Goal: Information Seeking & Learning: Find specific fact

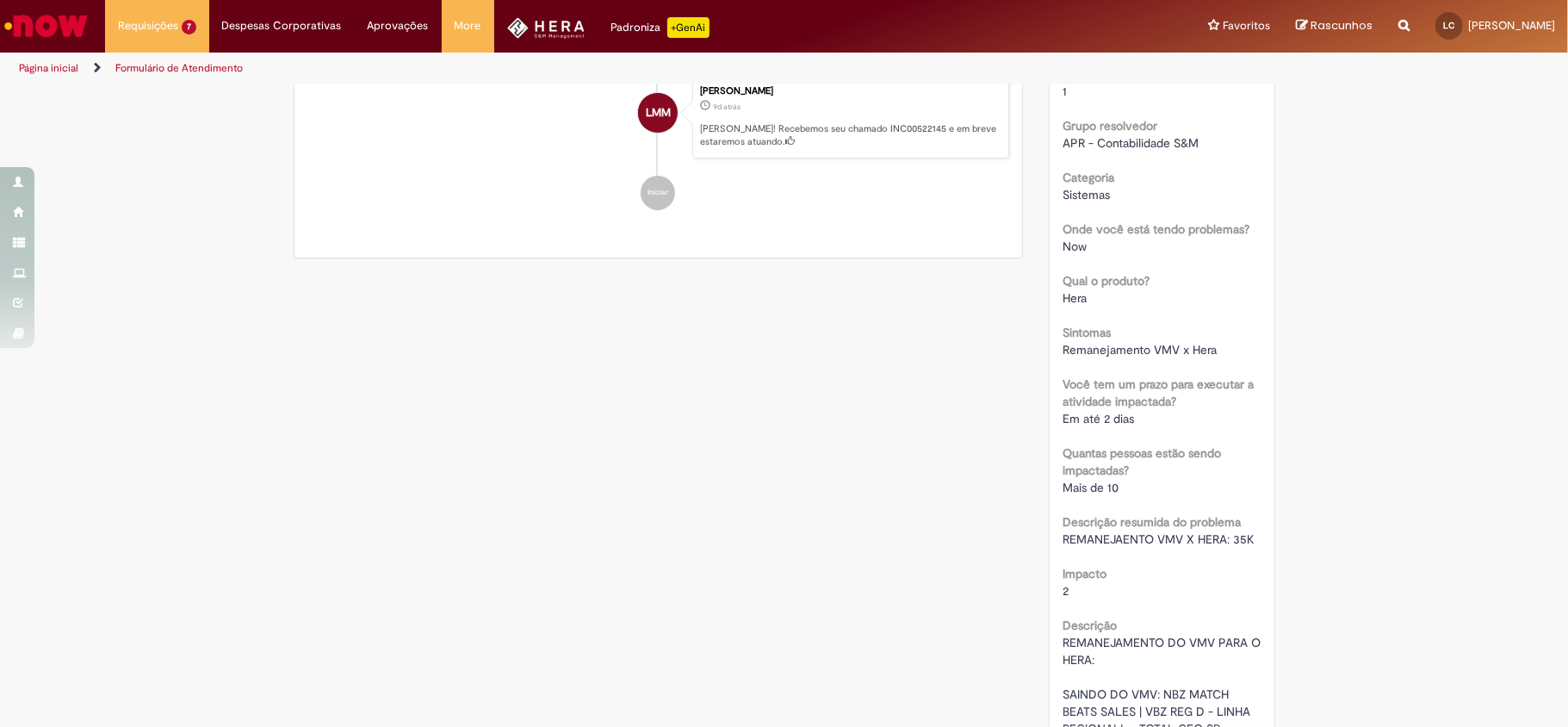
scroll to position [427, 0]
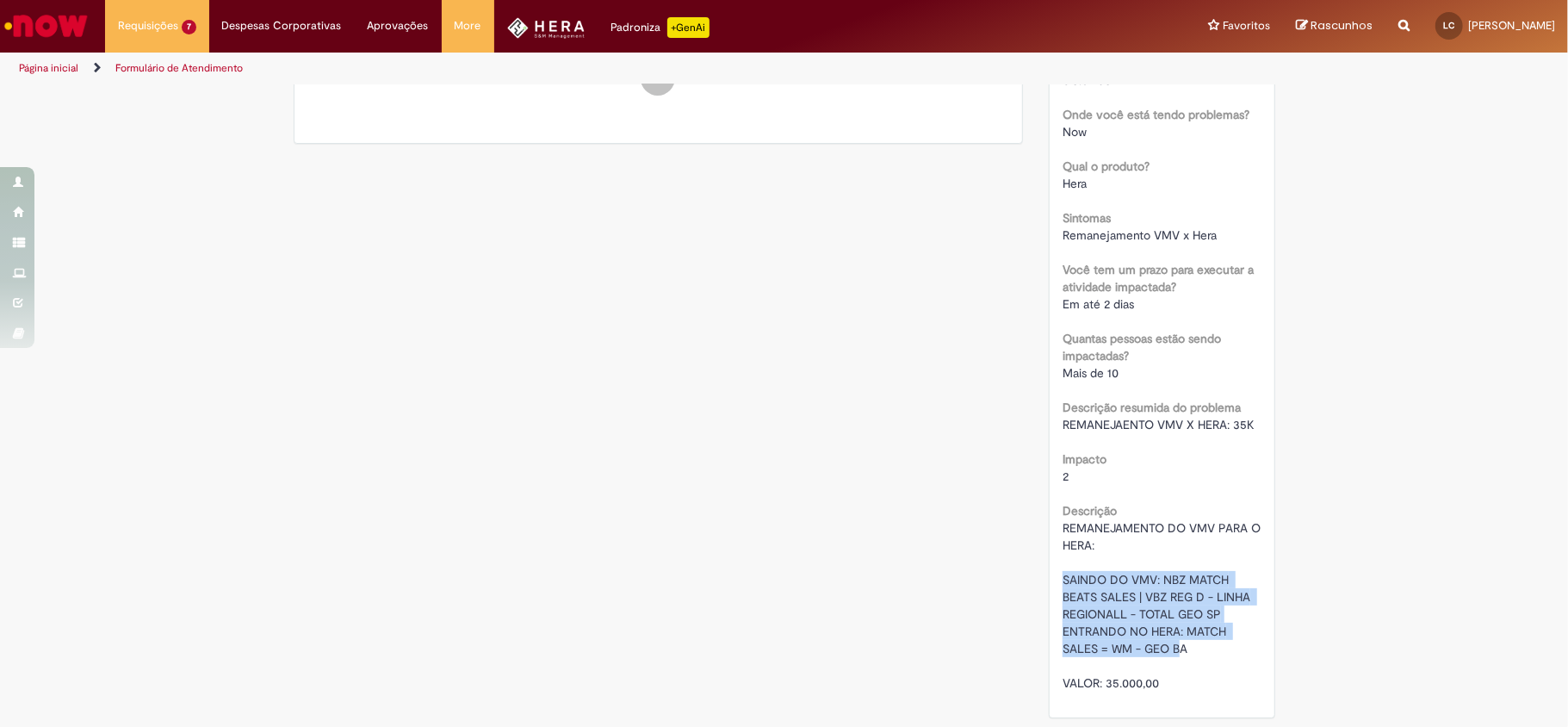
drag, startPoint x: 1054, startPoint y: 576, endPoint x: 1174, endPoint y: 652, distance: 142.0
click at [1174, 652] on span "REMANEJAMENTO DO VMV PARA O HERA: SAINDO DO VMV: NBZ MATCH BEATS SALES | VBZ RE…" at bounding box center [1163, 605] width 201 height 170
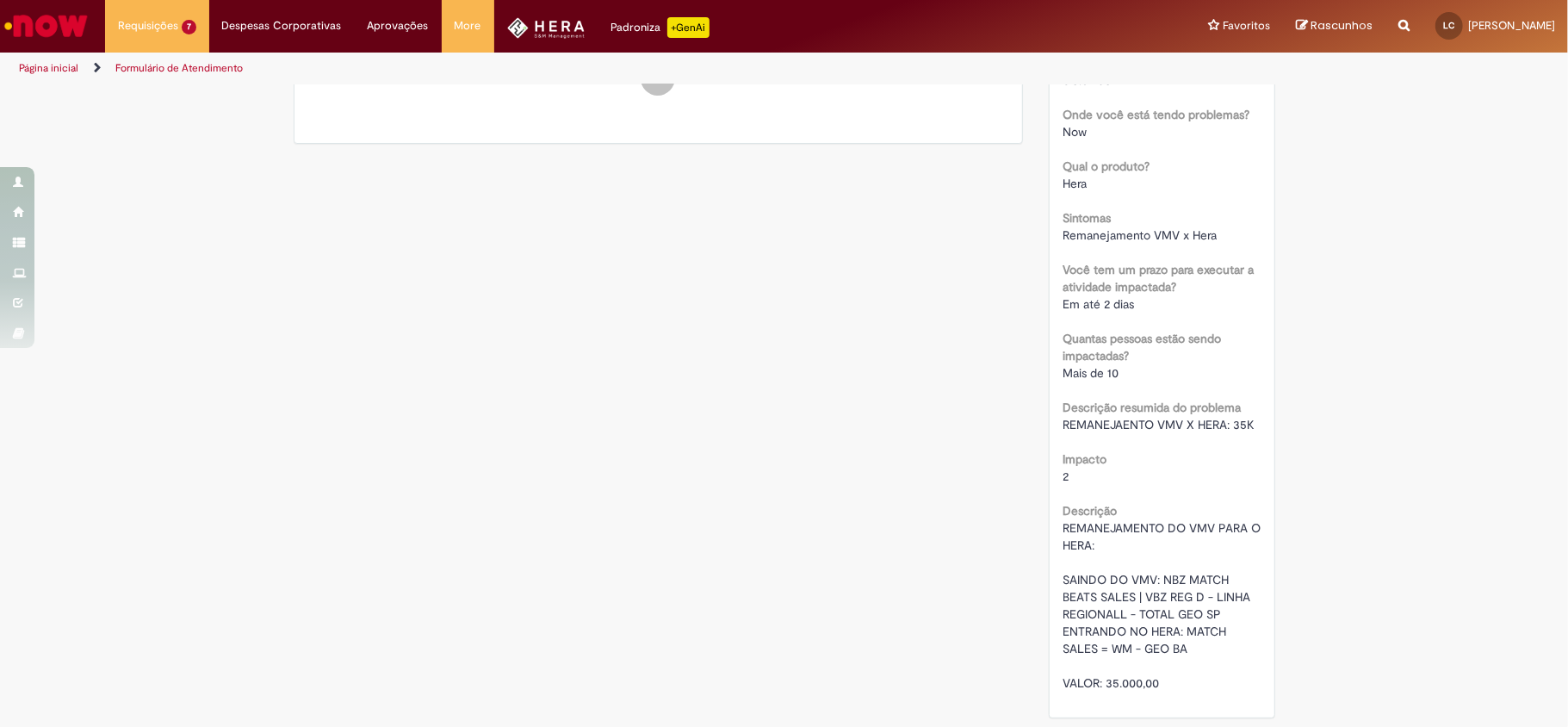
click at [1201, 651] on div "REMANEJAMENTO DO VMV PARA O HERA: SAINDO DO VMV: NBZ MATCH BEATS SALES | VBZ RE…" at bounding box center [1162, 605] width 199 height 172
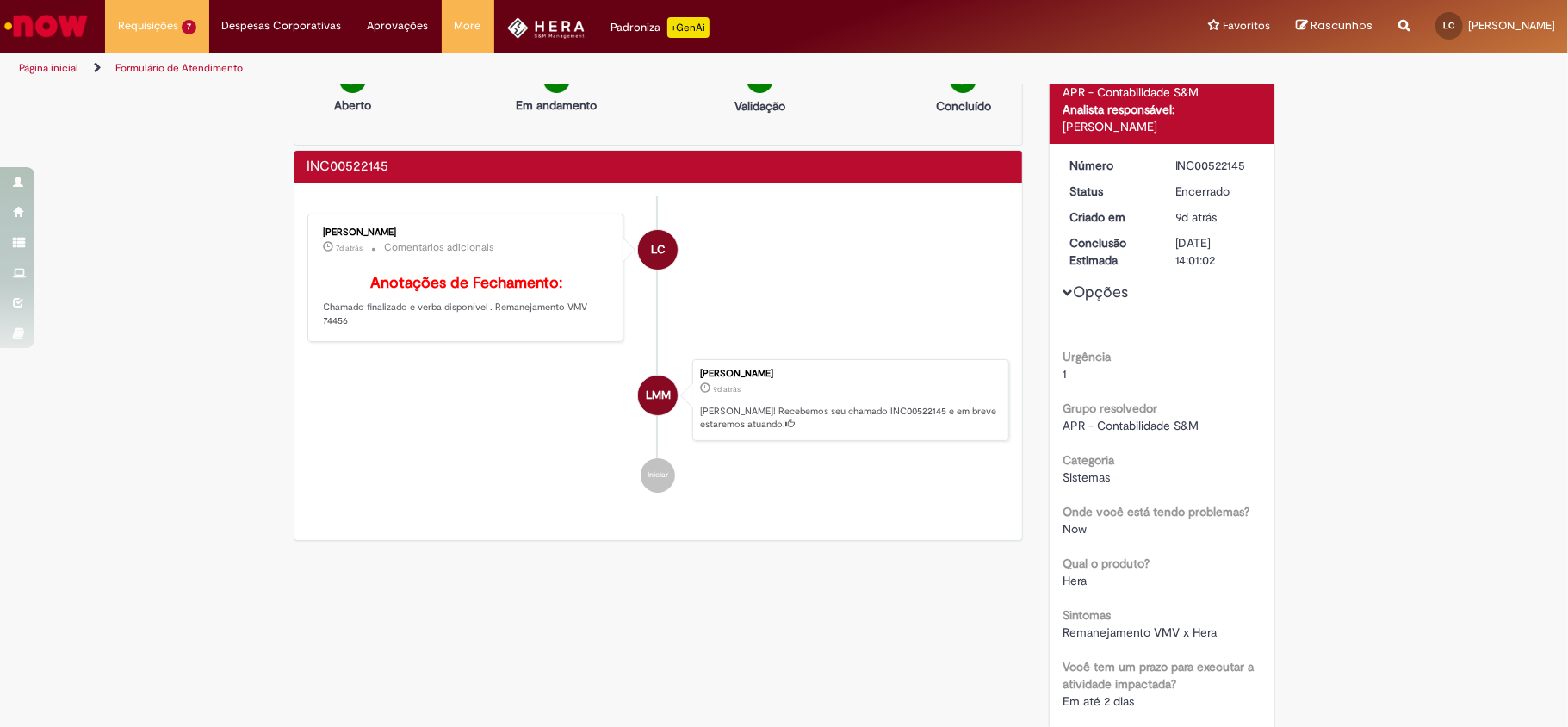
scroll to position [0, 0]
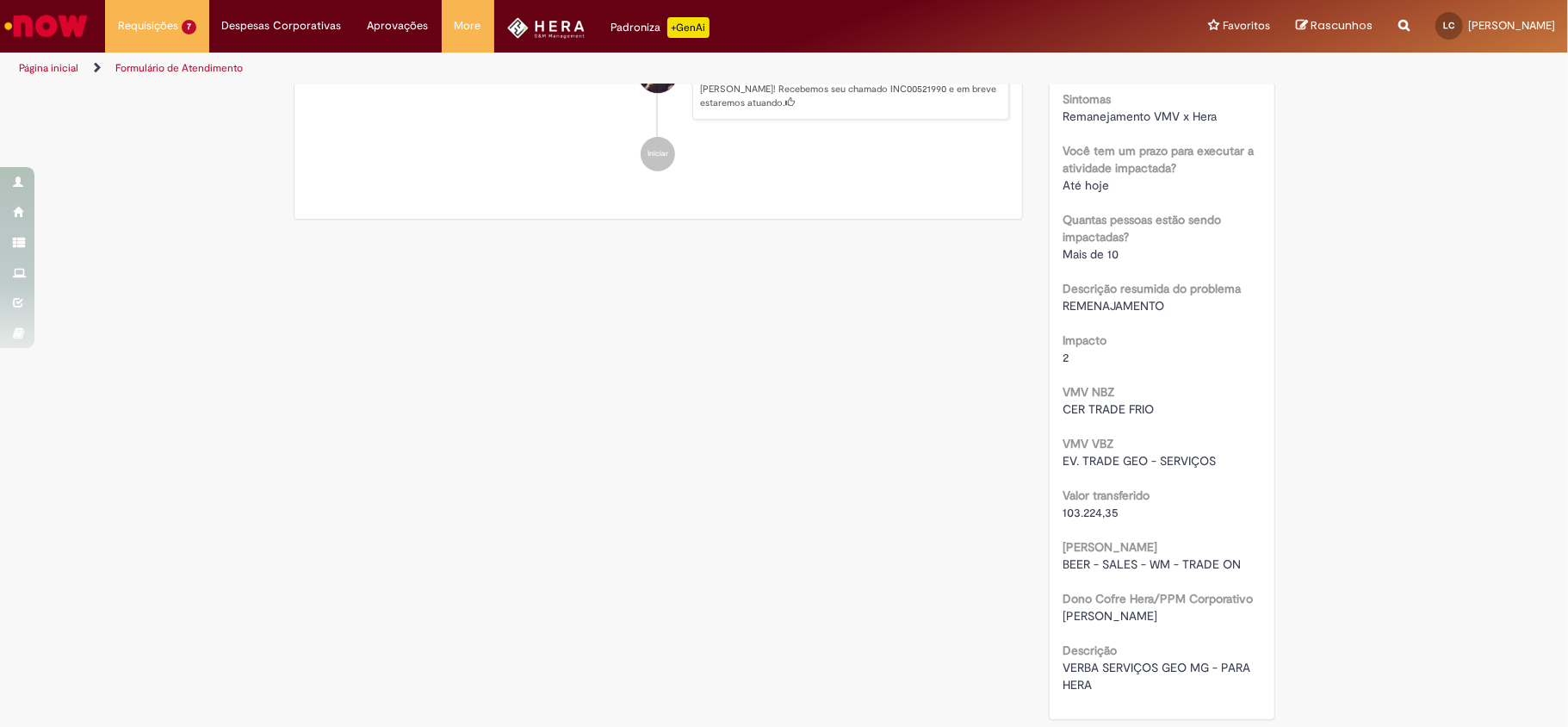
scroll to position [547, 0]
drag, startPoint x: 1061, startPoint y: 504, endPoint x: 1127, endPoint y: 514, distance: 66.8
click at [1127, 514] on div "103.224,35" at bounding box center [1162, 510] width 199 height 17
drag, startPoint x: 1054, startPoint y: 514, endPoint x: 1112, endPoint y: 514, distance: 58.0
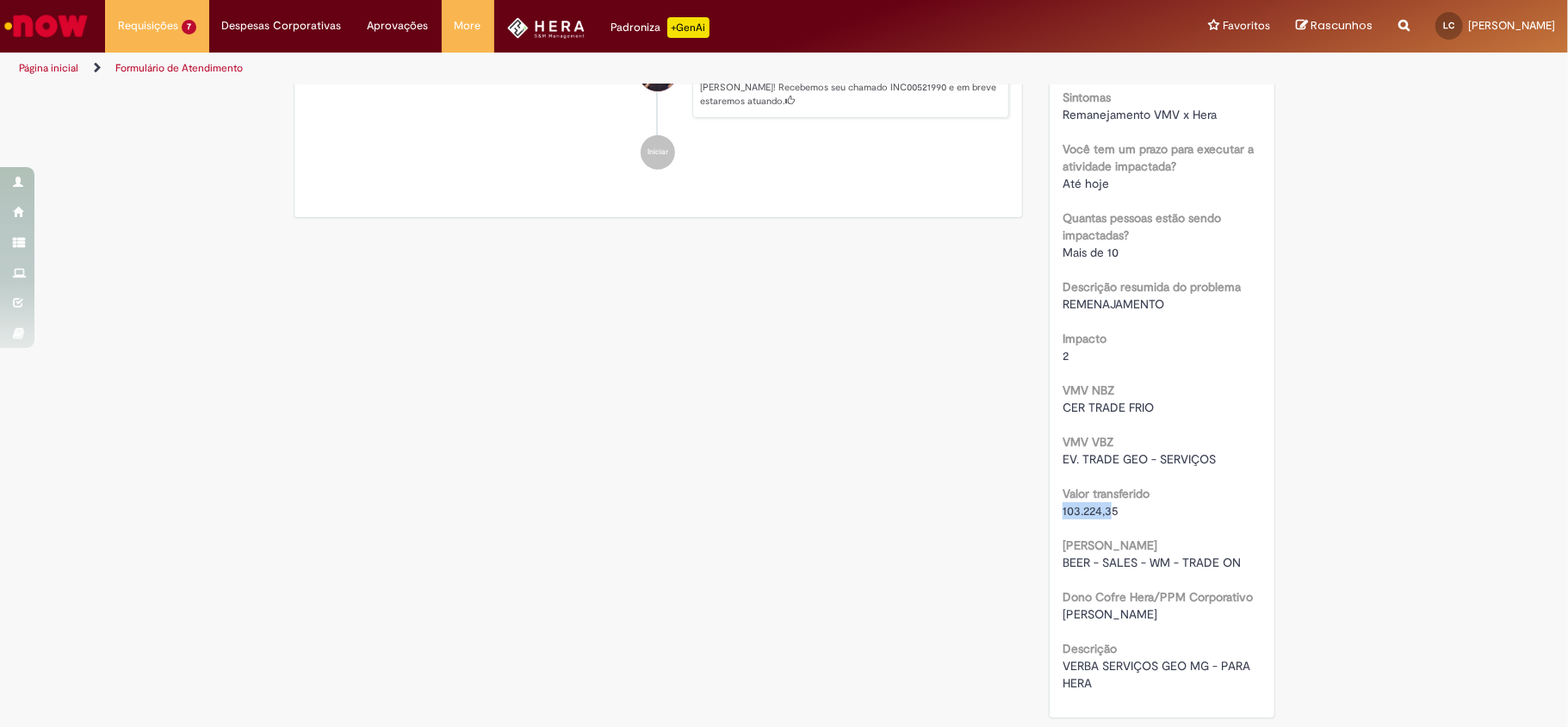
click at [1112, 514] on div "103.224,35" at bounding box center [1162, 510] width 199 height 17
click at [1209, 494] on div "Valor transferido 103.224,35" at bounding box center [1162, 500] width 199 height 39
drag, startPoint x: 1049, startPoint y: 507, endPoint x: 1120, endPoint y: 504, distance: 71.1
click at [1120, 504] on div "Número INC00521990 Status Encerrado Criado em 16d atrás 16 dias atrás Conclusão…" at bounding box center [1162, 172] width 225 height 1090
copy span "103.224,35"
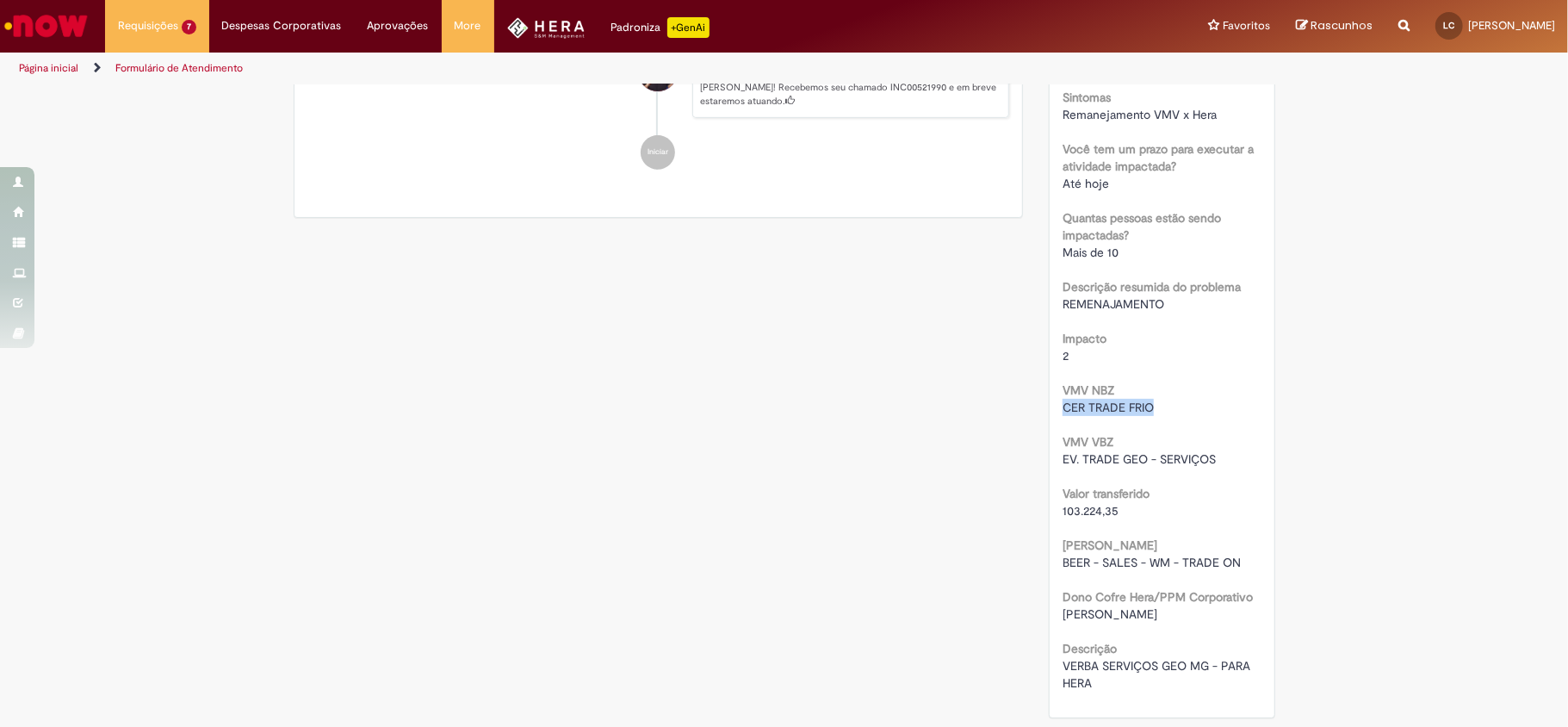
drag, startPoint x: 1054, startPoint y: 401, endPoint x: 1185, endPoint y: 407, distance: 131.1
click at [1185, 407] on div "CER TRADE FRIO" at bounding box center [1162, 407] width 199 height 17
copy span "CER TRADE FRIO"
drag, startPoint x: 1049, startPoint y: 453, endPoint x: 1217, endPoint y: 455, distance: 168.0
click at [1217, 455] on div "Número INC00521990 Status Encerrado Criado em 16d atrás 16 dias atrás Conclusão…" at bounding box center [1162, 172] width 225 height 1090
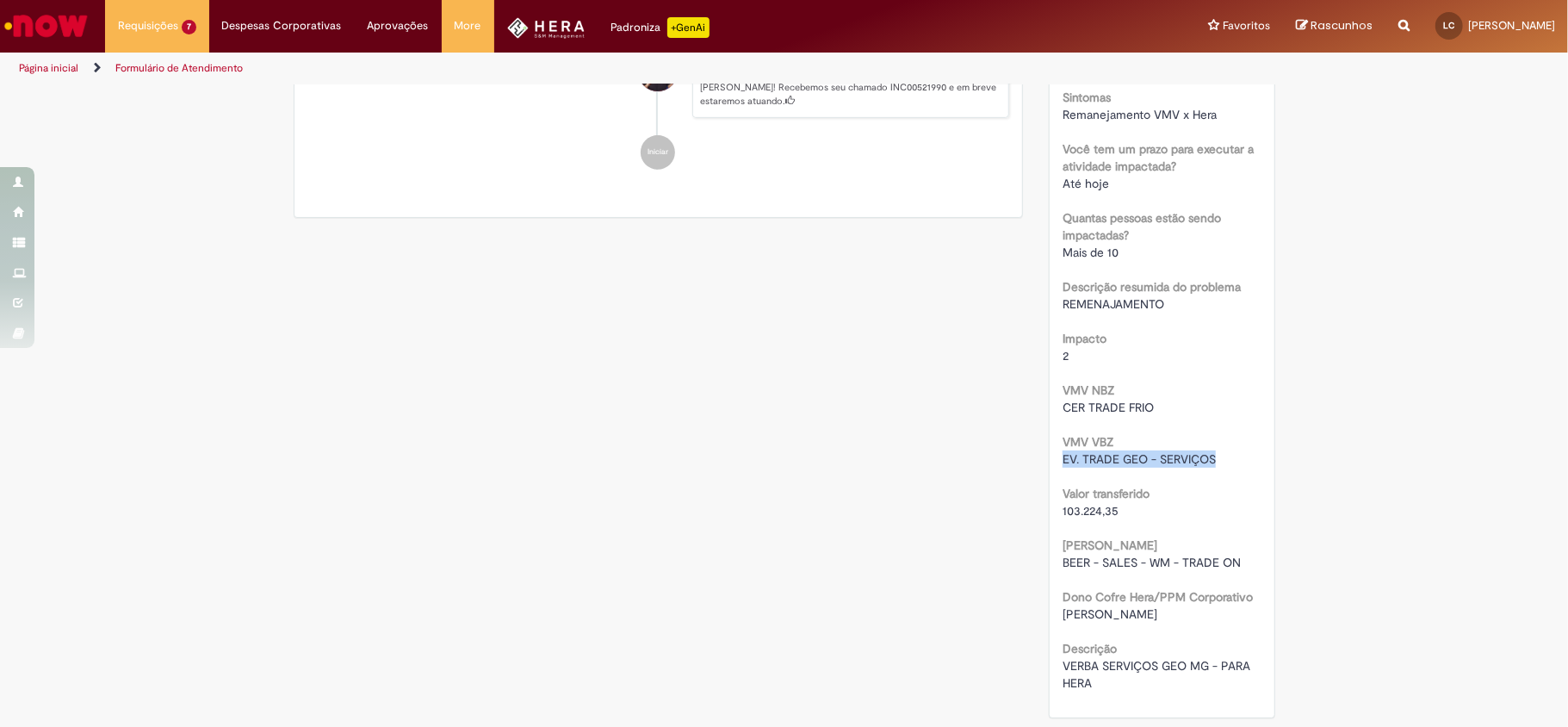
copy span "EV. TRADE GEO - SERVIÇOS"
drag, startPoint x: 1178, startPoint y: 561, endPoint x: 1233, endPoint y: 561, distance: 55.0
click at [1233, 561] on span "BEER - SALES - WM - TRADE ON" at bounding box center [1151, 562] width 178 height 16
drag, startPoint x: 1171, startPoint y: 562, endPoint x: 1233, endPoint y: 562, distance: 62.0
click at [1233, 562] on span "BEER - SALES - WM - TRADE ON" at bounding box center [1151, 562] width 178 height 16
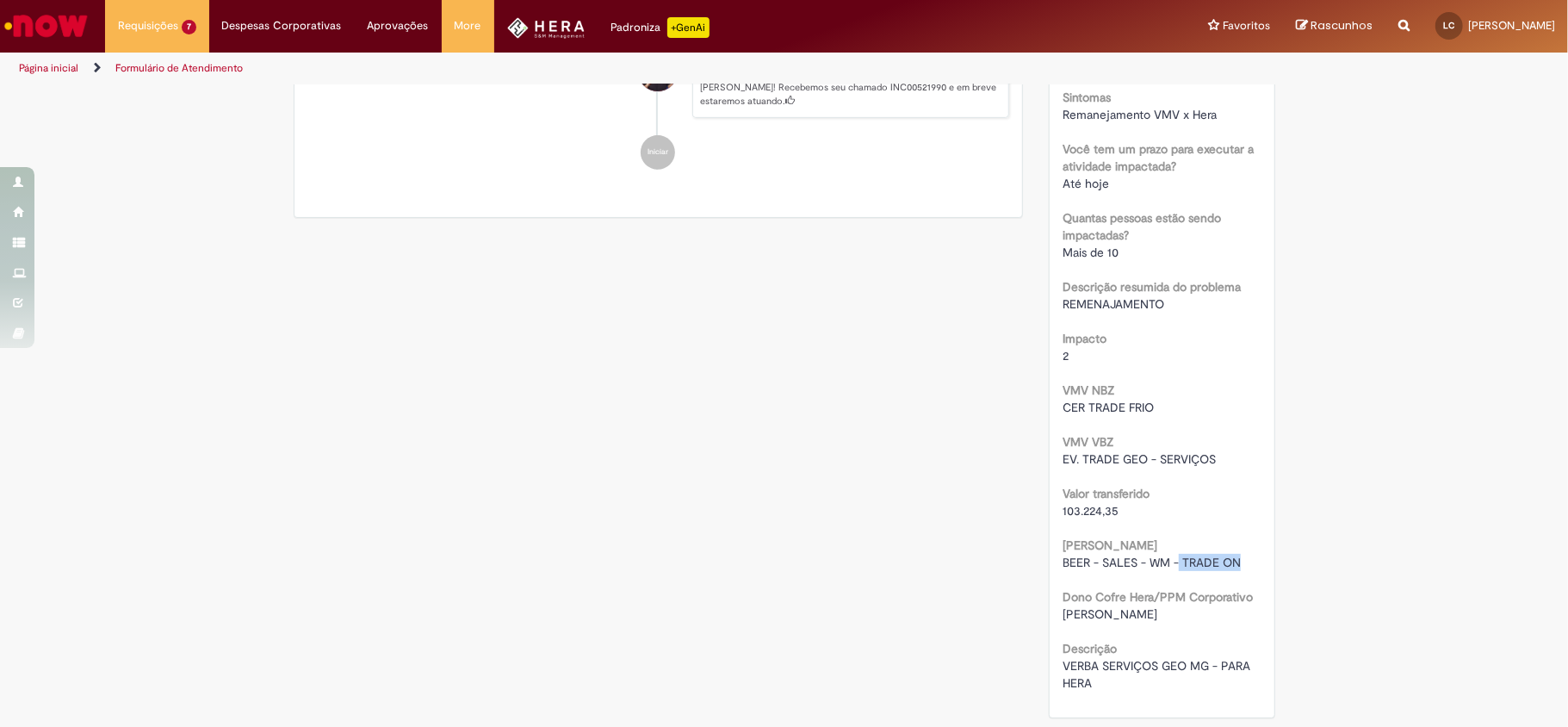
click at [1220, 565] on span "BEER - SALES - WM - TRADE ON" at bounding box center [1151, 562] width 178 height 16
drag, startPoint x: 1175, startPoint y: 563, endPoint x: 1241, endPoint y: 565, distance: 66.0
click at [1241, 565] on div "BEER - SALES - WM - TRADE ON" at bounding box center [1162, 563] width 199 height 17
copy span "TRADE ON"
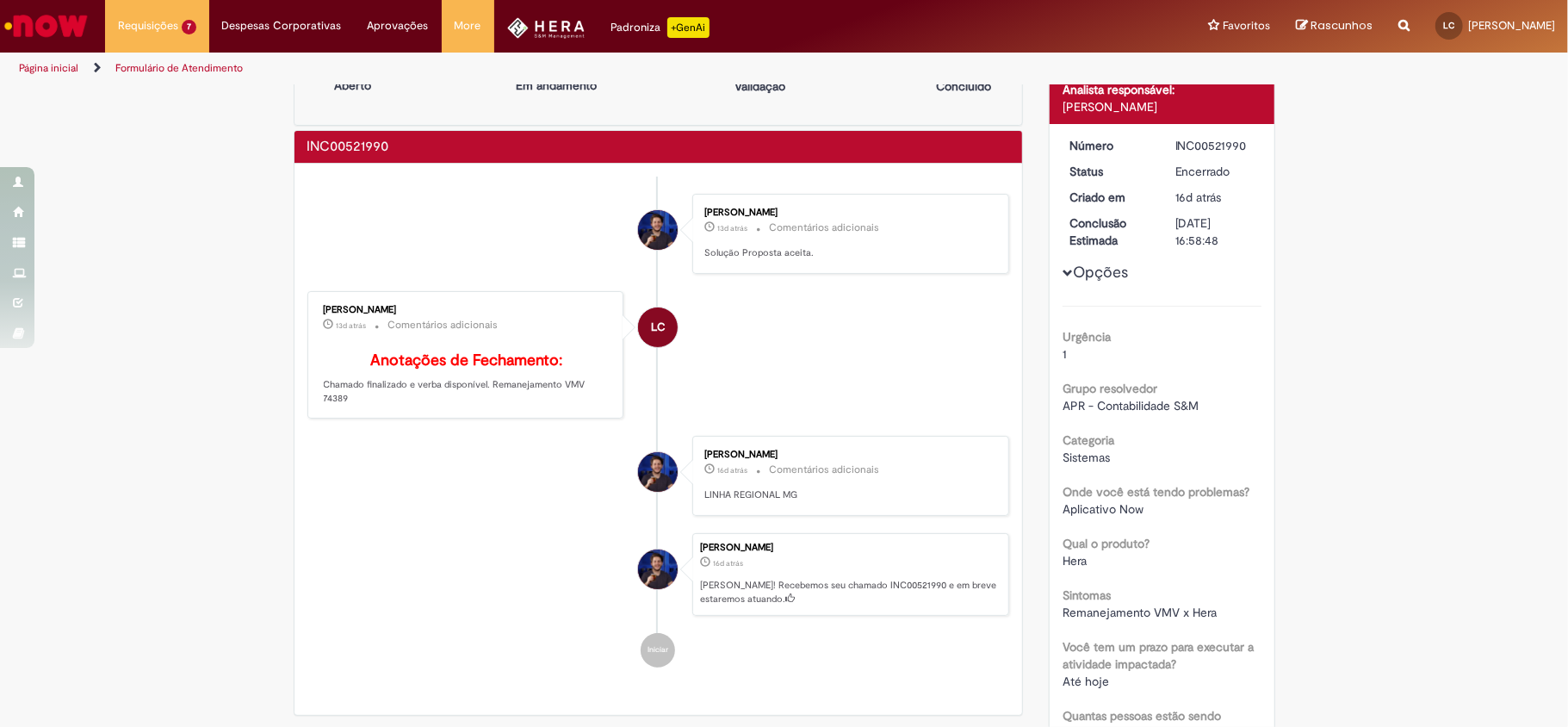
scroll to position [0, 0]
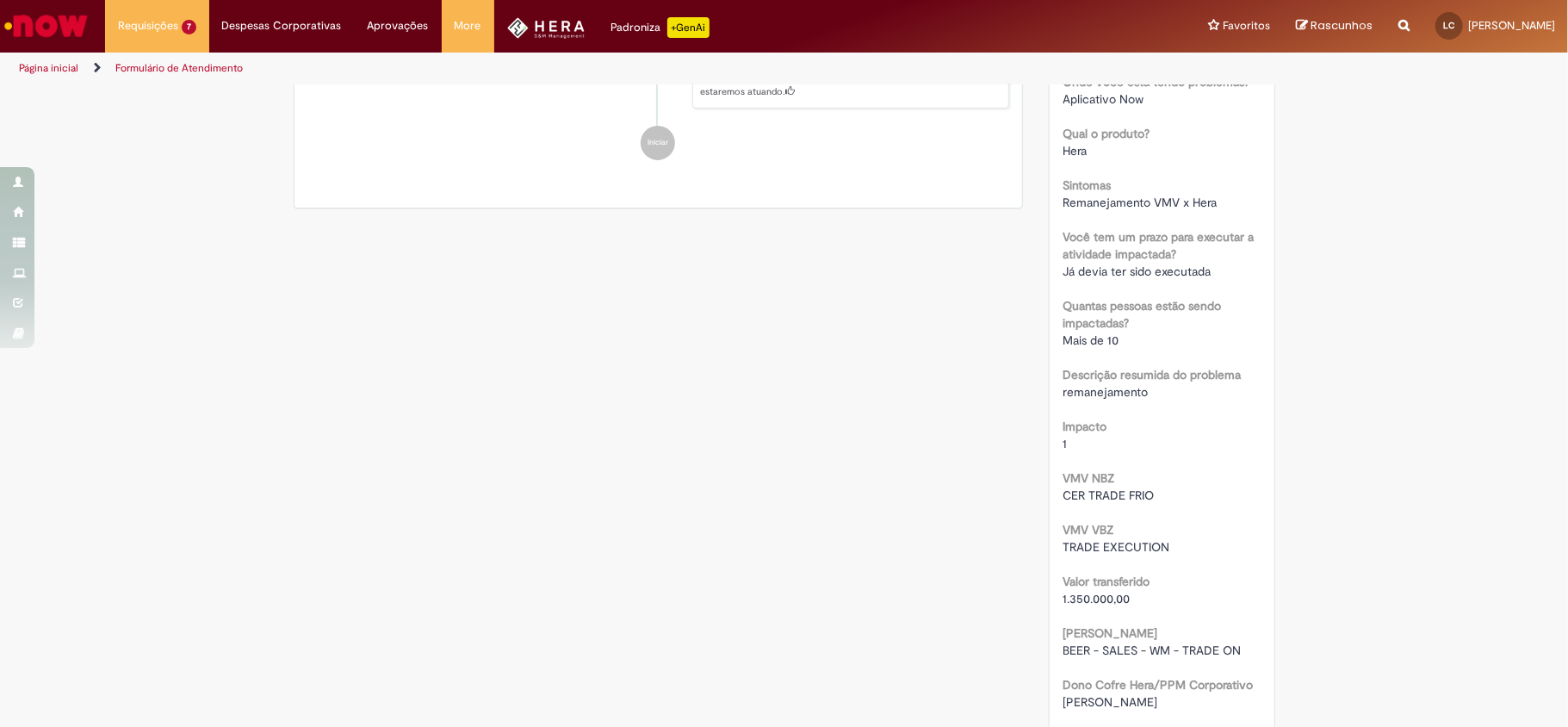
scroll to position [547, 0]
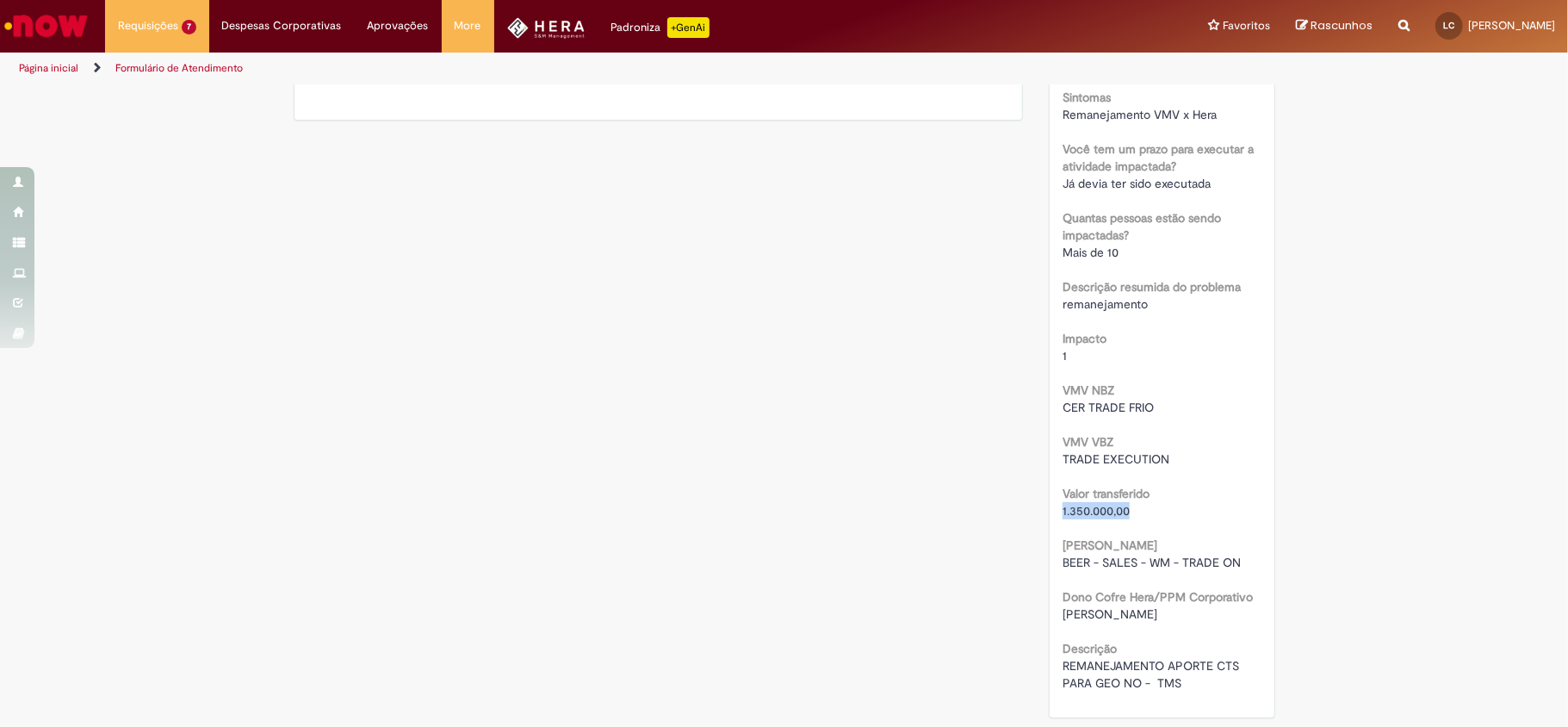
drag, startPoint x: 1052, startPoint y: 508, endPoint x: 1156, endPoint y: 502, distance: 104.2
click at [1156, 502] on div "Número INC00521991 Status Encerrado Criado em 16d atrás 16 dias atrás Conclusão…" at bounding box center [1162, 172] width 225 height 1090
click at [1217, 441] on div "VMV VBZ TRADE EXECUTION" at bounding box center [1162, 448] width 199 height 39
drag, startPoint x: 1041, startPoint y: 400, endPoint x: 1247, endPoint y: 407, distance: 206.1
click at [1247, 407] on div "Número INC00521991 Status Encerrado Criado em 16d atrás 16 dias atrás Conclusão…" at bounding box center [1162, 172] width 225 height 1090
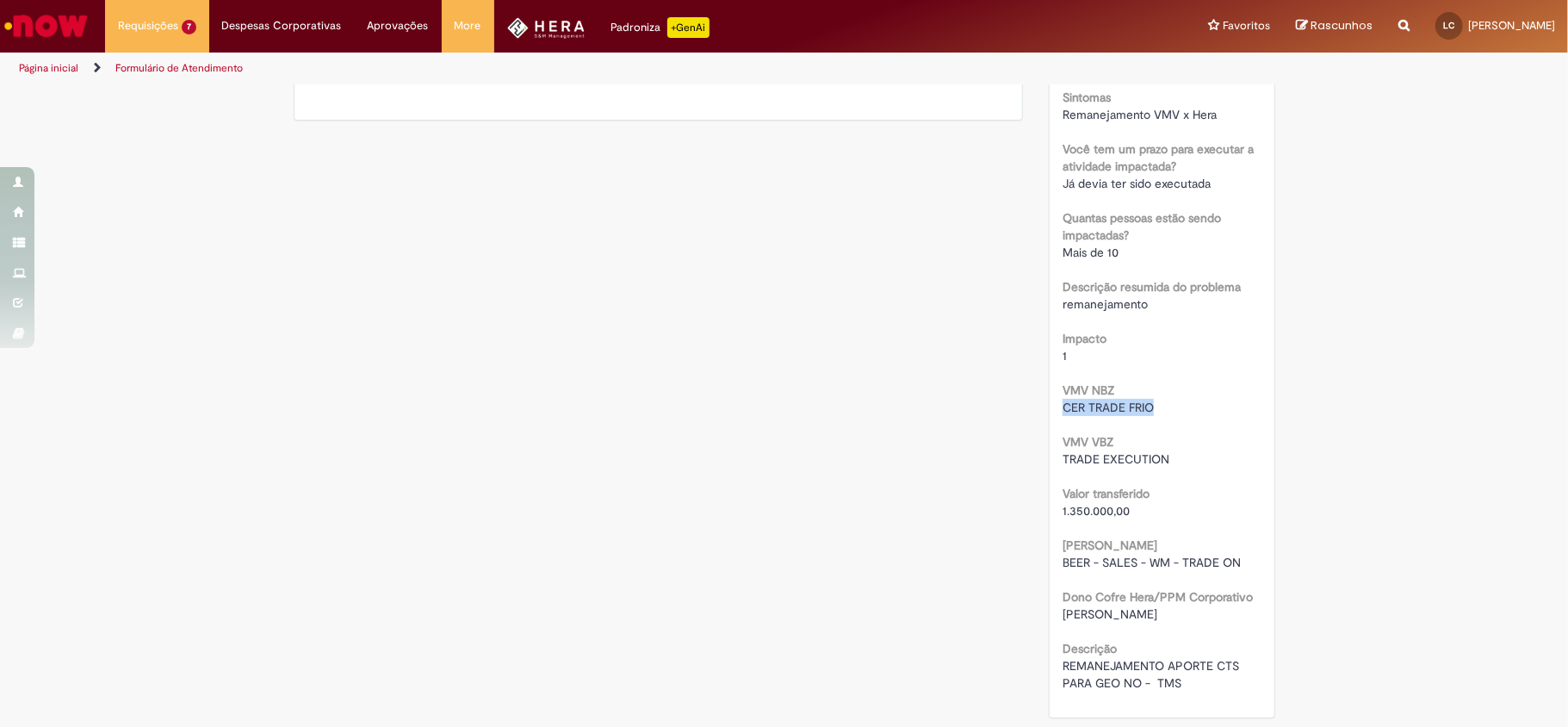
copy span "CER TRADE FRIO"
drag, startPoint x: 1045, startPoint y: 456, endPoint x: 1254, endPoint y: 460, distance: 209.0
click at [1254, 460] on div "Número INC00521991 Status Encerrado Criado em 16d atrás 16 dias atrás Conclusão…" at bounding box center [1162, 172] width 225 height 1090
copy span "TRADE EXECUTION"
drag, startPoint x: 1175, startPoint y: 559, endPoint x: 1244, endPoint y: 553, distance: 69.3
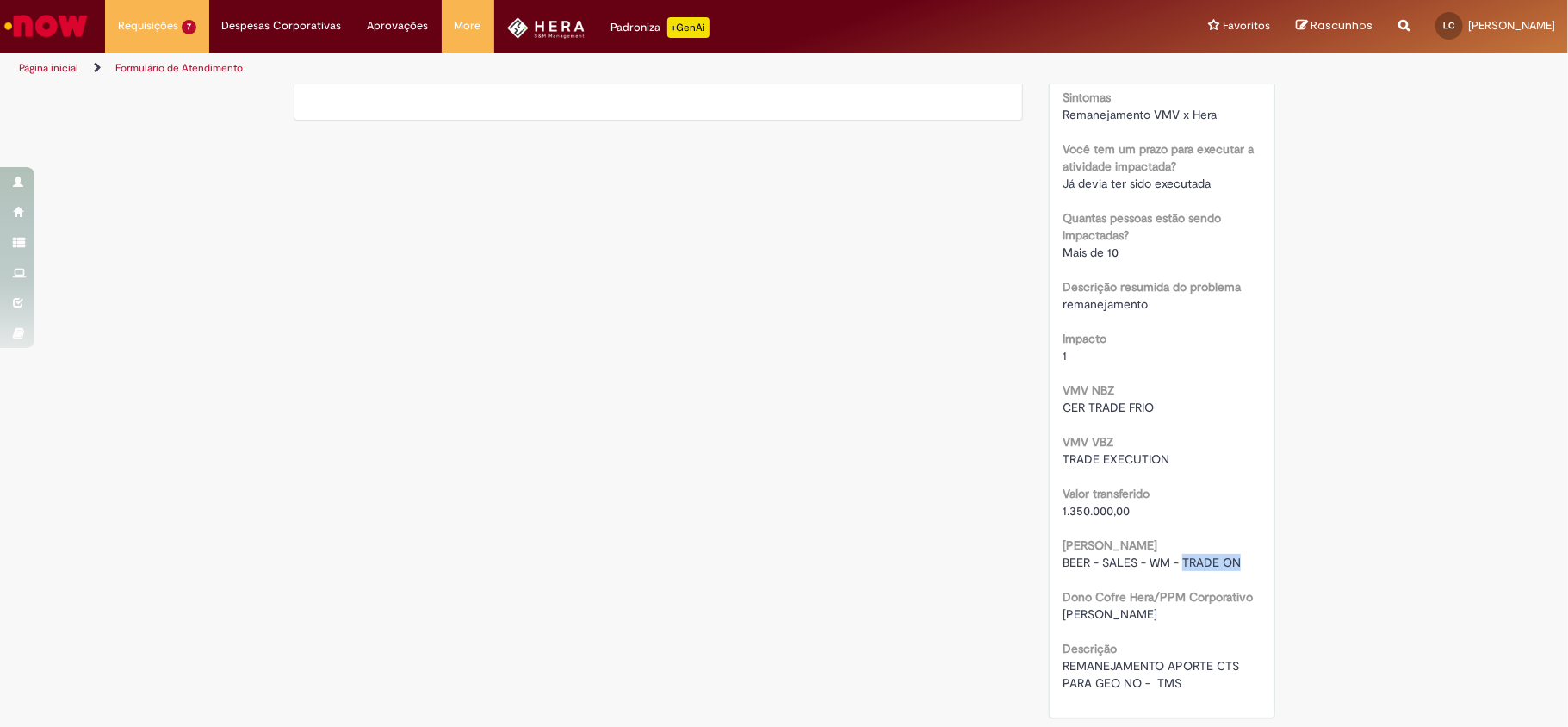
click at [1244, 554] on div "BEER - SALES - WM - TRADE ON" at bounding box center [1162, 563] width 199 height 17
copy span "TRADE ON"
drag, startPoint x: 1052, startPoint y: 662, endPoint x: 1163, endPoint y: 679, distance: 112.3
click at [1163, 679] on div "Número INC00521991 Status Encerrado Criado em 16d atrás 16 dias atrás Conclusão…" at bounding box center [1162, 172] width 225 height 1090
click at [1175, 483] on div "Valor transferido 1.350.000,00" at bounding box center [1162, 500] width 199 height 39
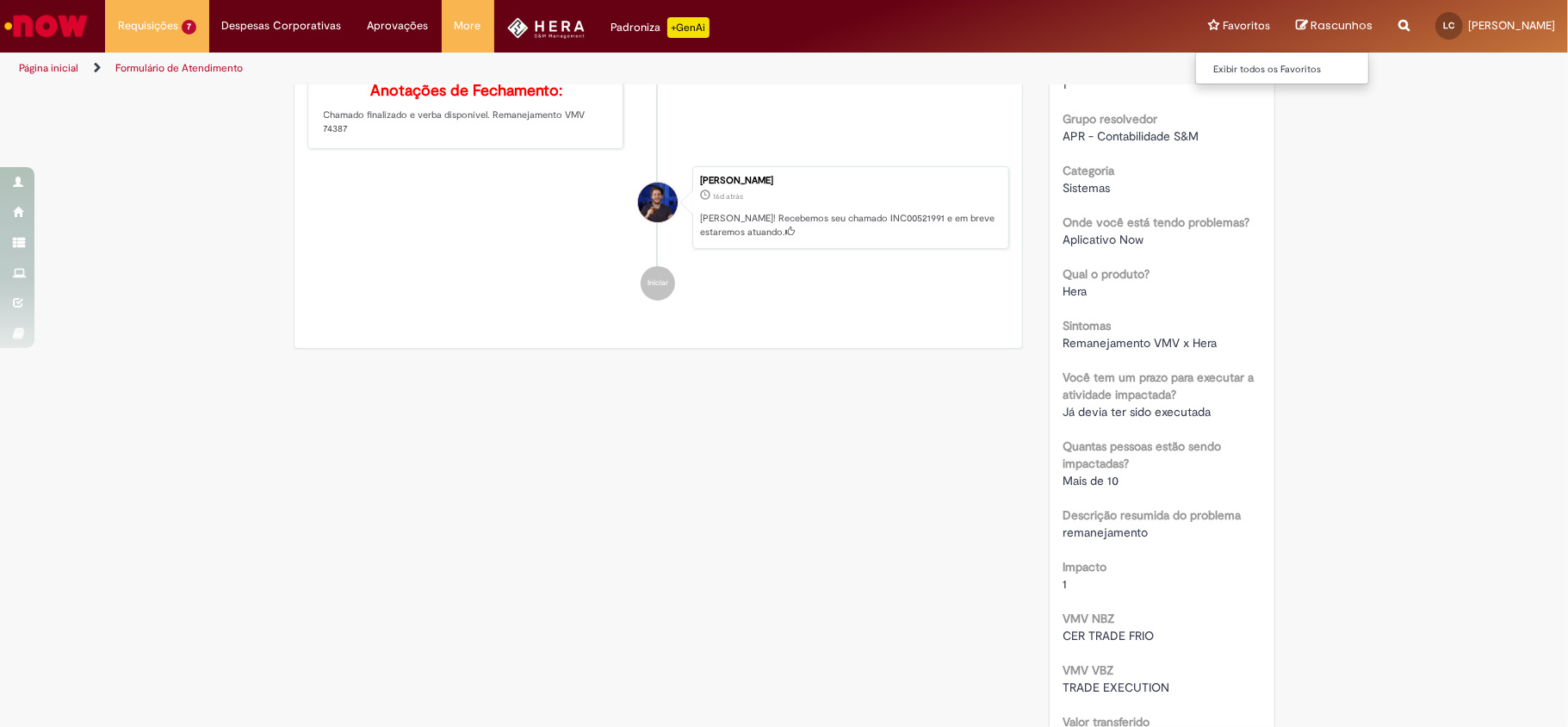
scroll to position [318, 0]
